Goal: Check status: Check status

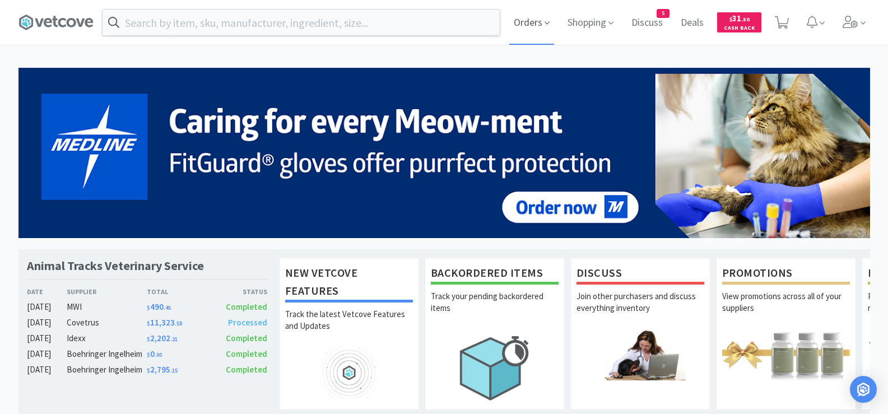
click at [529, 17] on span "Orders" at bounding box center [531, 22] width 45 height 45
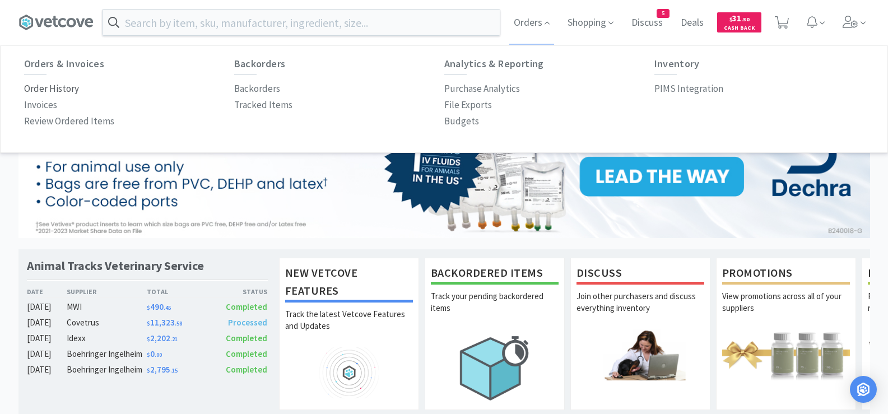
click at [36, 88] on p "Order History" at bounding box center [51, 88] width 55 height 15
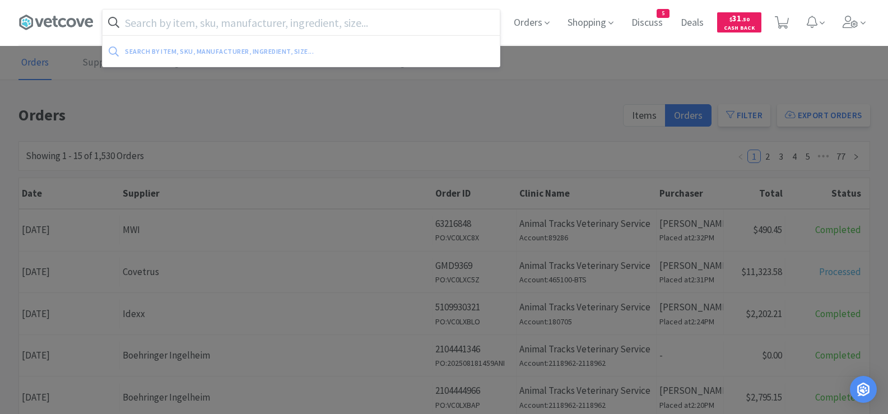
click at [333, 28] on input "text" at bounding box center [301, 23] width 397 height 26
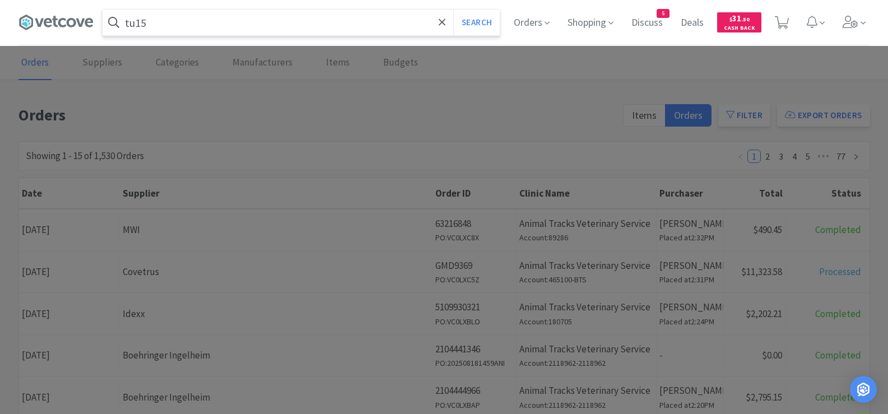
type input "tu15"
click at [453, 10] on button "Search" at bounding box center [476, 23] width 46 height 26
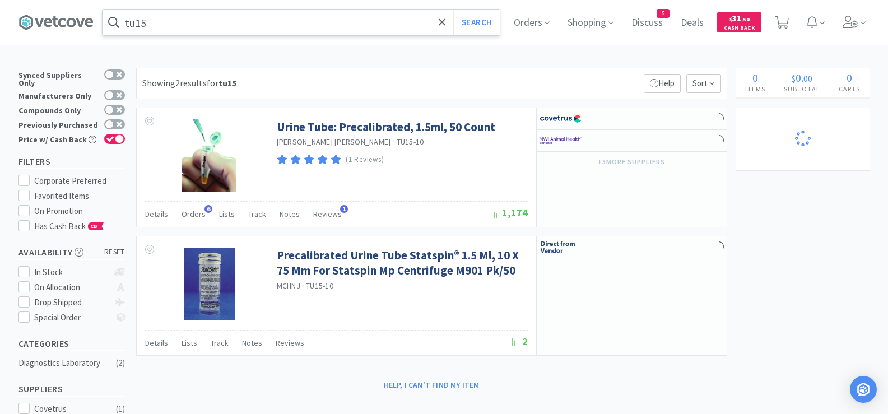
select select "1"
select select "6"
select select "3"
select select "2"
select select "8"
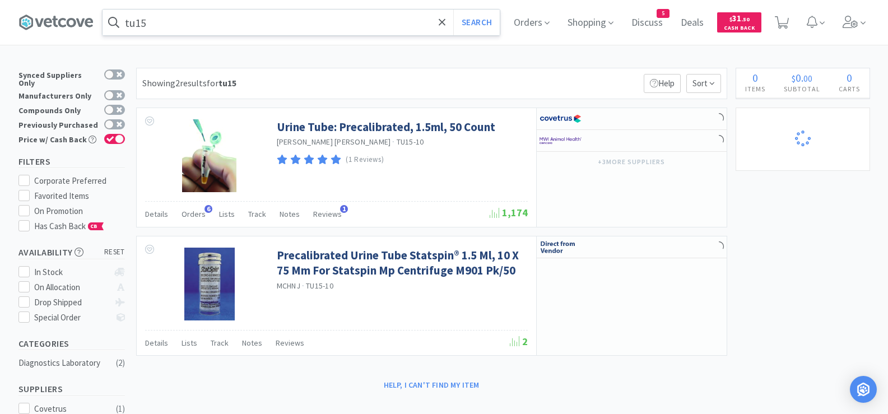
select select "1"
select select "2"
select select "1"
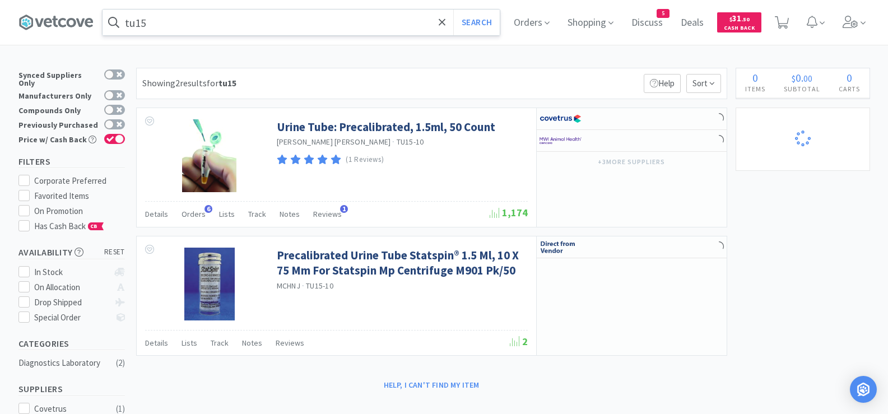
select select "1"
select select "2"
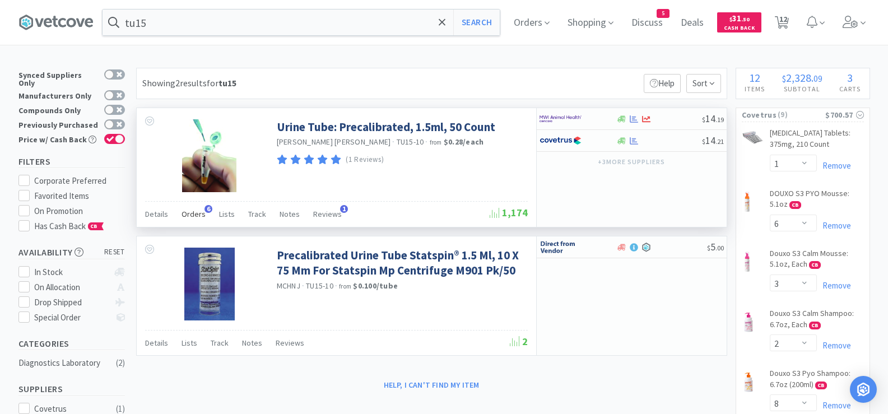
click at [189, 212] on span "Orders" at bounding box center [193, 214] width 24 height 10
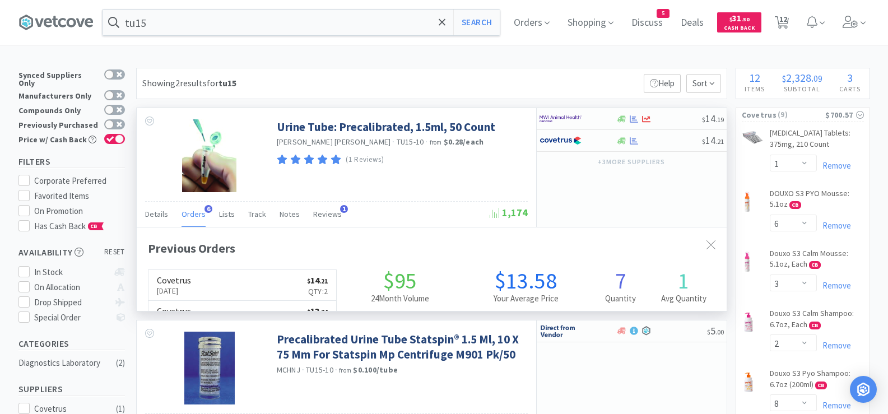
scroll to position [290, 590]
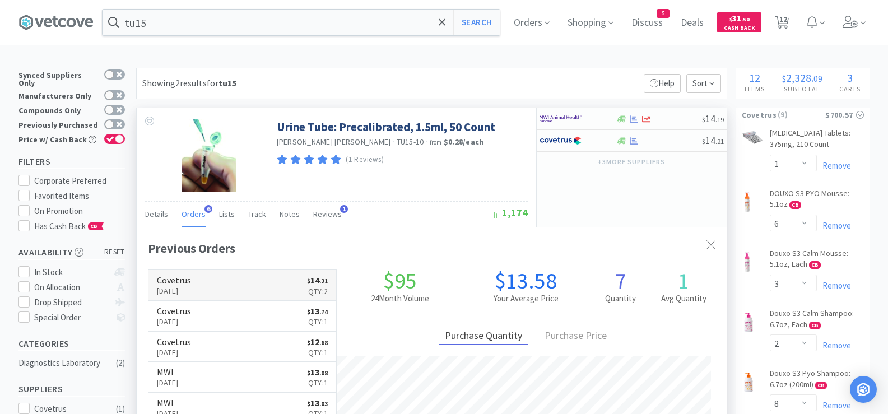
click at [191, 283] on h6 "Covetrus" at bounding box center [174, 280] width 34 height 9
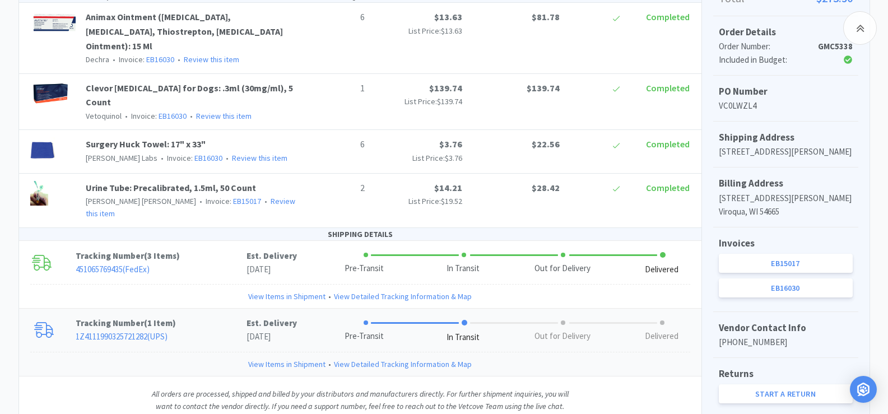
scroll to position [337, 0]
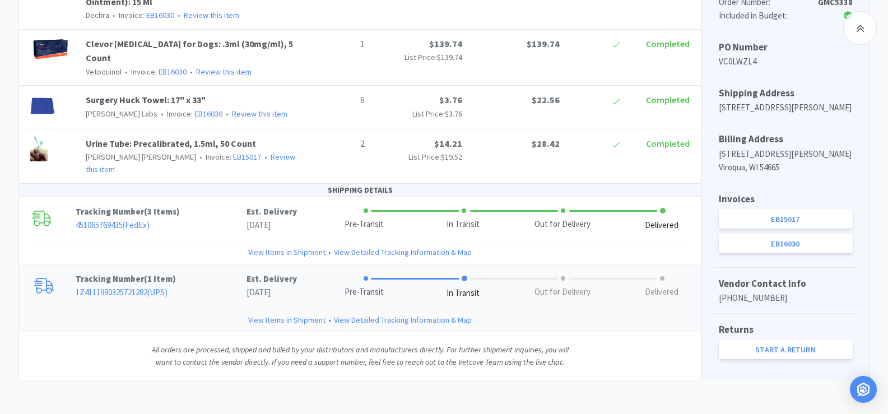
click at [106, 287] on link "1Z4111990325721282 ( UPS )" at bounding box center [122, 292] width 92 height 11
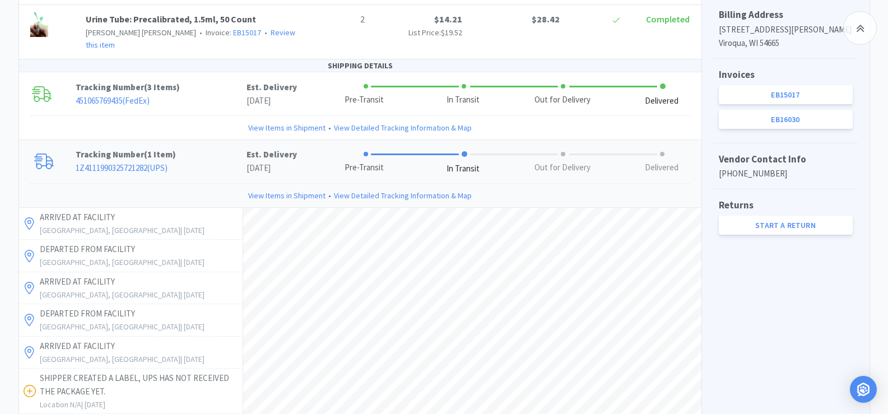
scroll to position [505, 0]
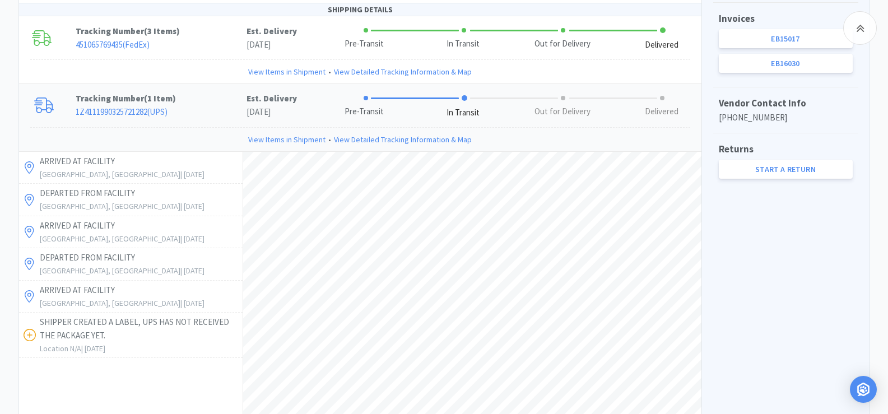
click at [302, 133] on link "View Items in Shipment" at bounding box center [286, 139] width 77 height 12
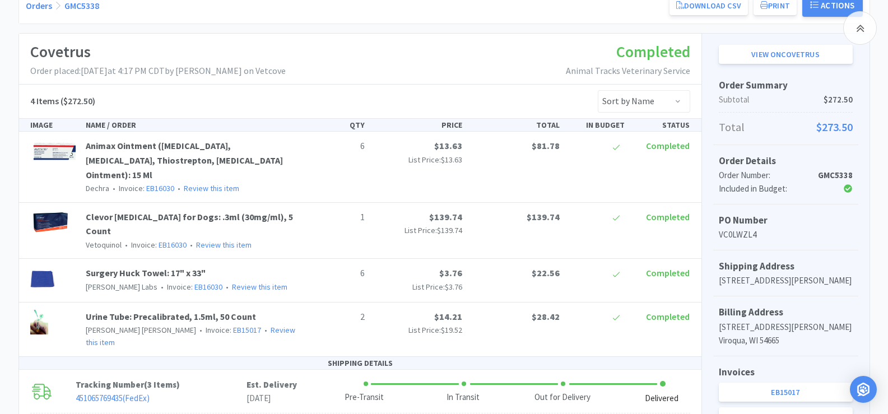
scroll to position [168, 0]
